Goal: Navigation & Orientation: Go to known website

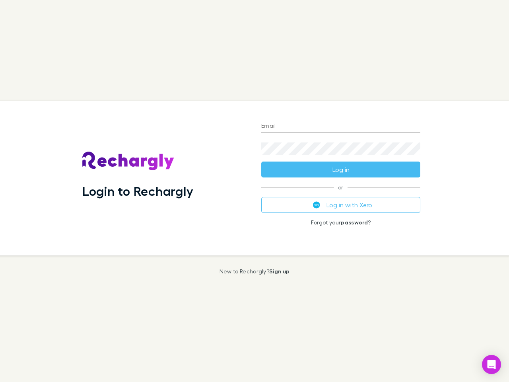
click at [255, 191] on div "Login to Rechargly" at bounding box center [165, 178] width 179 height 154
click at [341, 127] on input "Email" at bounding box center [340, 126] width 159 height 13
click at [341, 170] on form "Email Password Log in" at bounding box center [340, 146] width 159 height 64
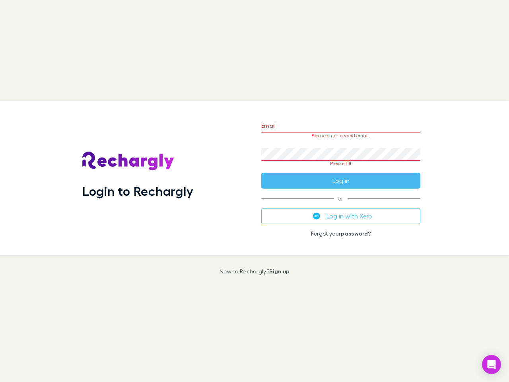
click at [341, 205] on div "Email Please enter a valid email. Password Please fill Log in or Log in with Xe…" at bounding box center [341, 178] width 172 height 154
click at [492, 364] on icon "Open Intercom Messenger" at bounding box center [492, 365] width 8 height 10
